Goal: Find contact information: Find contact information

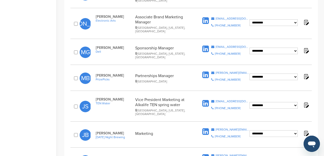
scroll to position [204, 0]
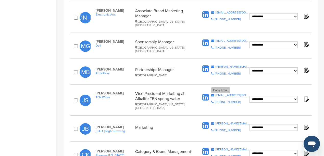
click at [213, 94] on icon at bounding box center [212, 95] width 3 height 3
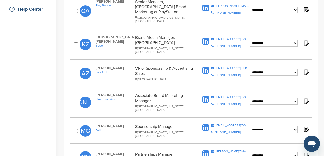
scroll to position [102, 0]
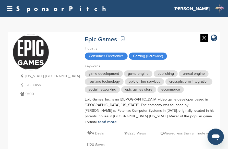
click at [21, 11] on link "SponsorPitch" at bounding box center [62, 8] width 93 height 7
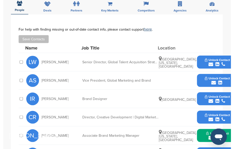
scroll to position [187, 0]
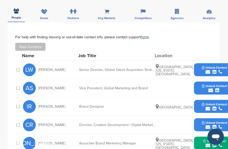
click at [210, 88] on icon "submit" at bounding box center [210, 90] width 5 height 5
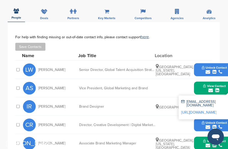
click at [182, 100] on div "astevenson@ea.com" at bounding box center [204, 103] width 47 height 7
click at [183, 100] on div "astevenson@ea.com" at bounding box center [204, 103] width 47 height 7
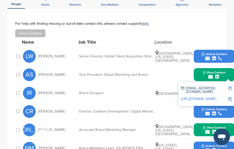
click at [228, 86] on img at bounding box center [231, 88] width 4 height 4
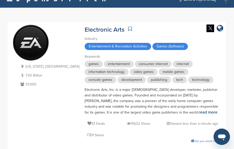
scroll to position [0, 0]
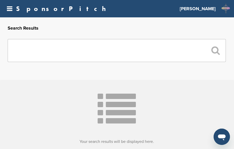
click at [191, 51] on input "text" at bounding box center [117, 50] width 218 height 23
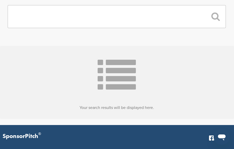
scroll to position [17, 0]
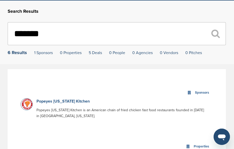
type input "*******"
click at [47, 102] on link "Popeyes [US_STATE] Kitchen" at bounding box center [62, 101] width 53 height 5
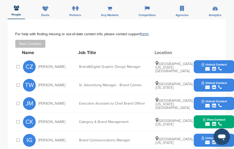
scroll to position [153, 0]
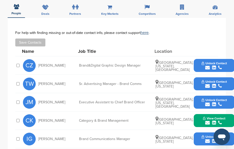
click at [207, 84] on icon "submit" at bounding box center [207, 86] width 5 height 5
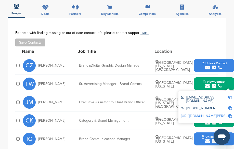
click at [230, 96] on img at bounding box center [231, 98] width 4 height 4
click at [225, 75] on div "TW Tammara Walker Sr. Advertising Manager - Brand Comms Miami, Florida View Con…" at bounding box center [129, 84] width 212 height 18
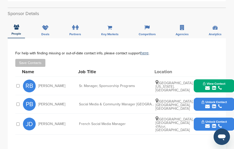
scroll to position [136, 0]
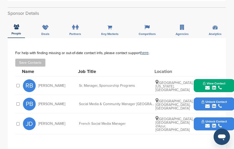
click at [207, 85] on icon "submit" at bounding box center [207, 87] width 5 height 5
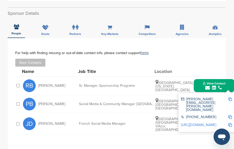
click at [230, 97] on img at bounding box center [231, 99] width 4 height 4
